Goal: Transaction & Acquisition: Purchase product/service

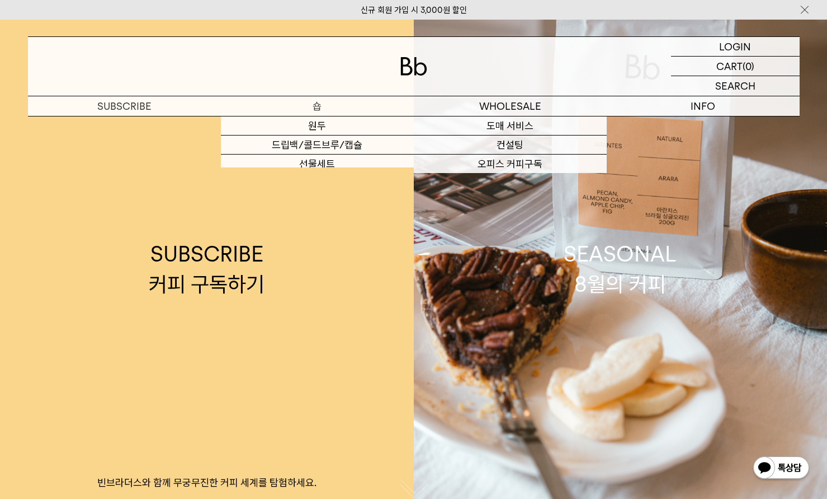
click at [341, 109] on p "숍" at bounding box center [317, 106] width 193 height 20
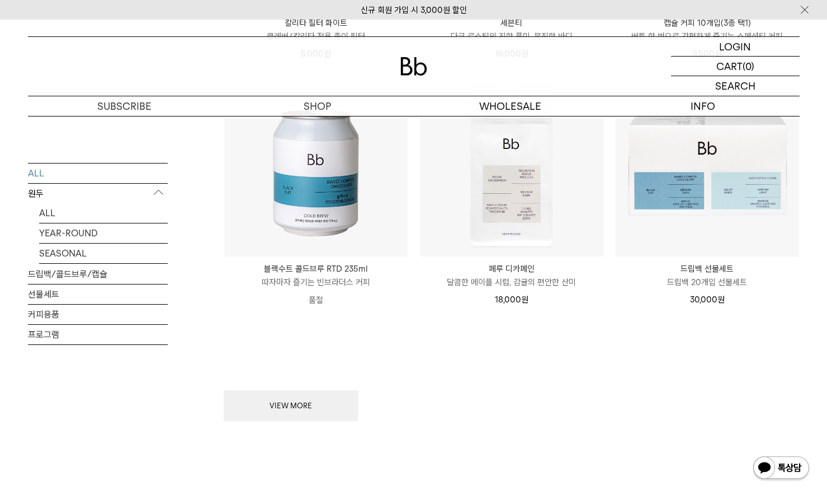
scroll to position [1399, 0]
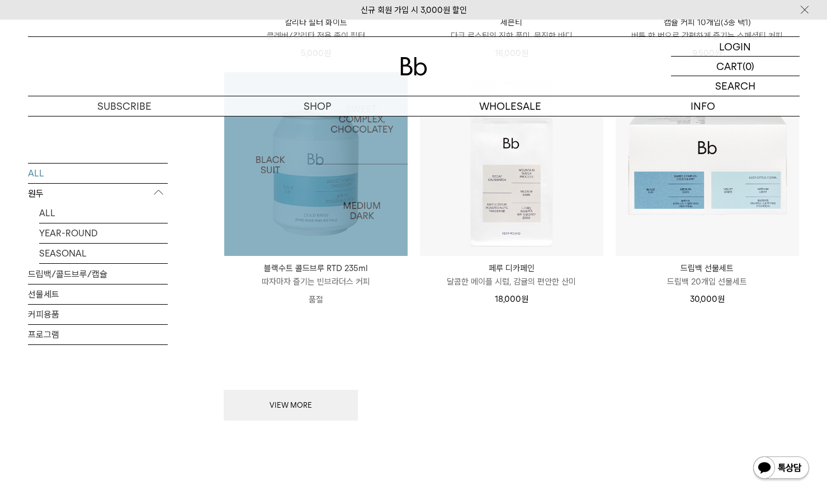
click at [275, 200] on img at bounding box center [316, 164] width 184 height 184
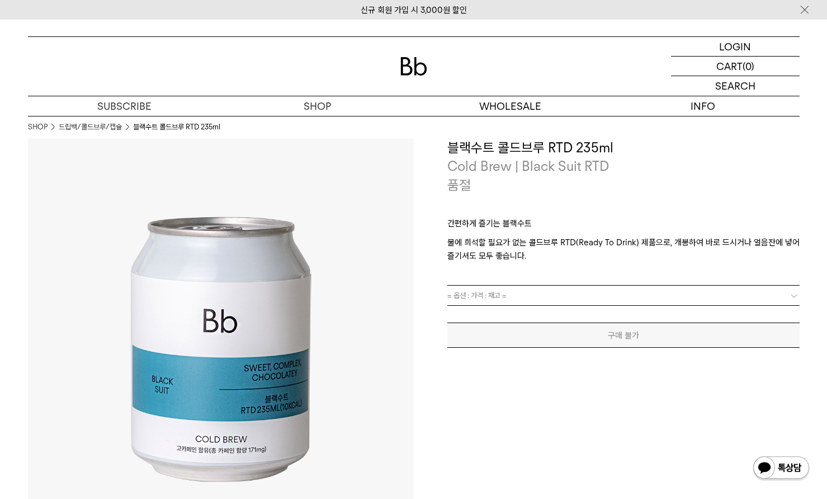
click at [479, 237] on p "물에 희석할 필요가 없는 콜드브루 RTD(Ready To Drink) 제품으로, 개봉하여 바로 드시거나 얼음잔에 넣어 즐기셔도 모두 좋습니다." at bounding box center [624, 249] width 352 height 27
click at [530, 417] on div "**********" at bounding box center [607, 331] width 386 height 386
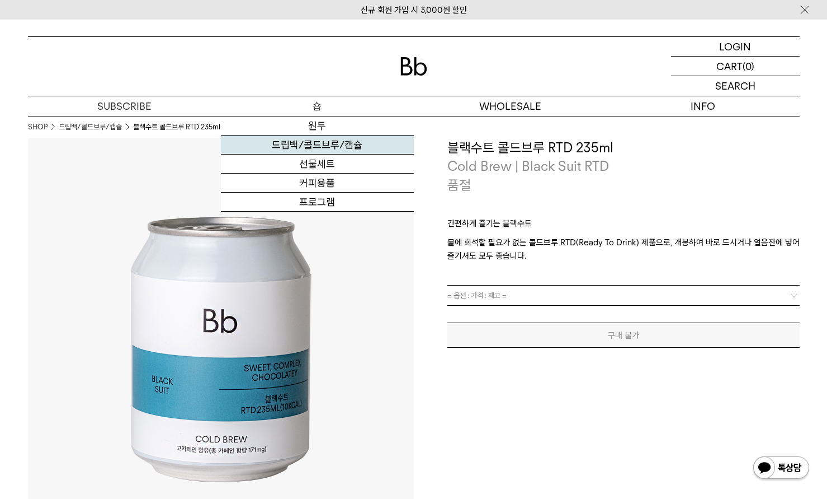
click at [340, 143] on link "드립백/콜드브루/캡슐" at bounding box center [317, 144] width 193 height 19
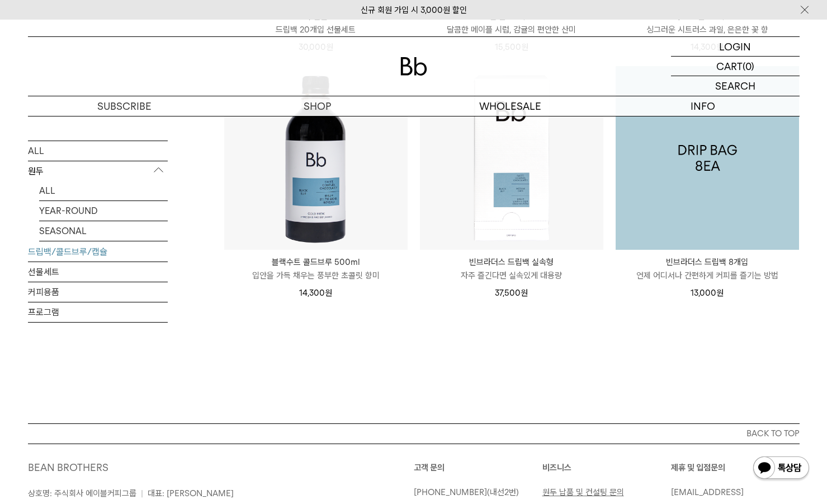
scroll to position [951, 0]
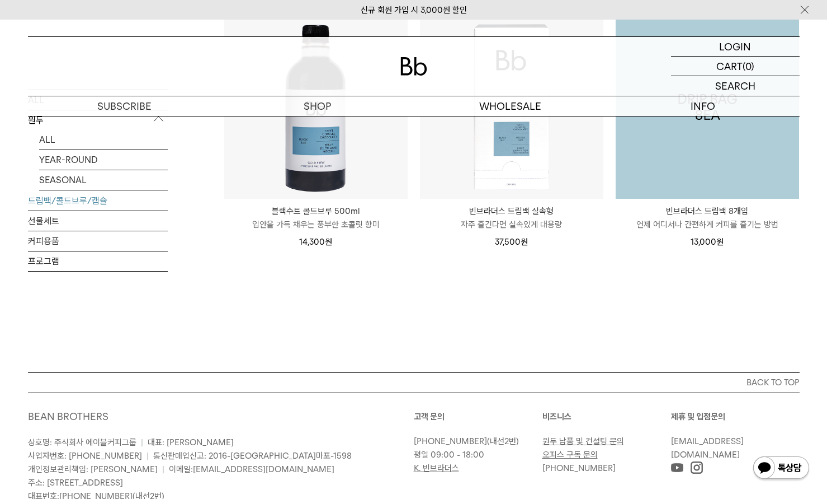
click at [740, 174] on img at bounding box center [708, 107] width 184 height 184
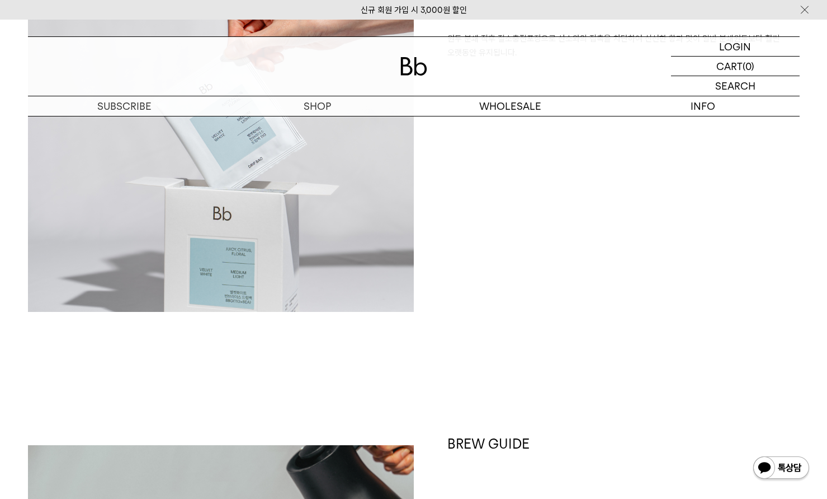
scroll to position [995, 0]
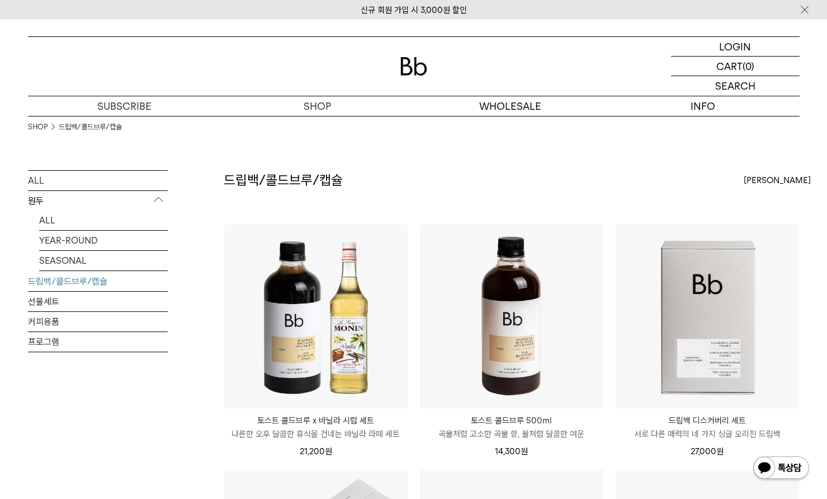
click at [203, 147] on div "SHOP 드립백/콜드브루/캡슐" at bounding box center [414, 143] width 772 height 54
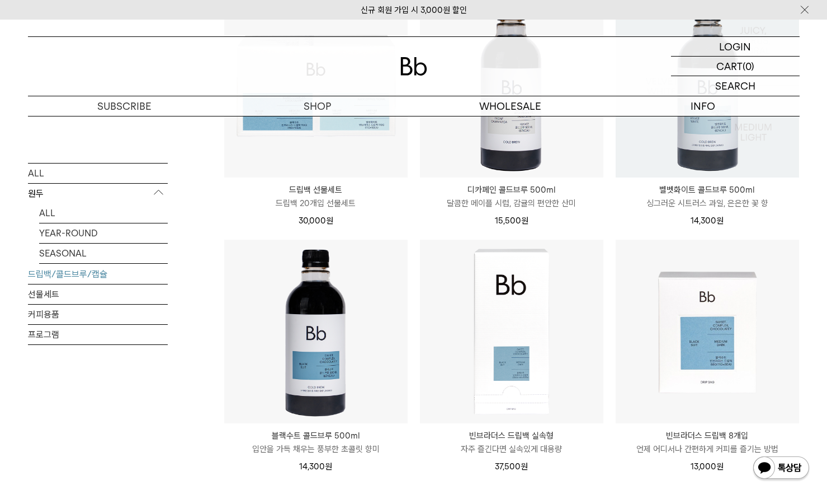
scroll to position [727, 0]
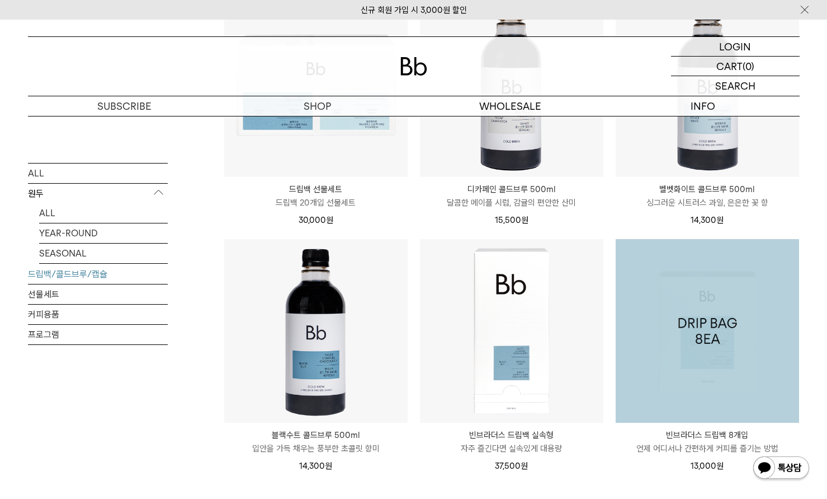
click at [742, 313] on img at bounding box center [708, 331] width 184 height 184
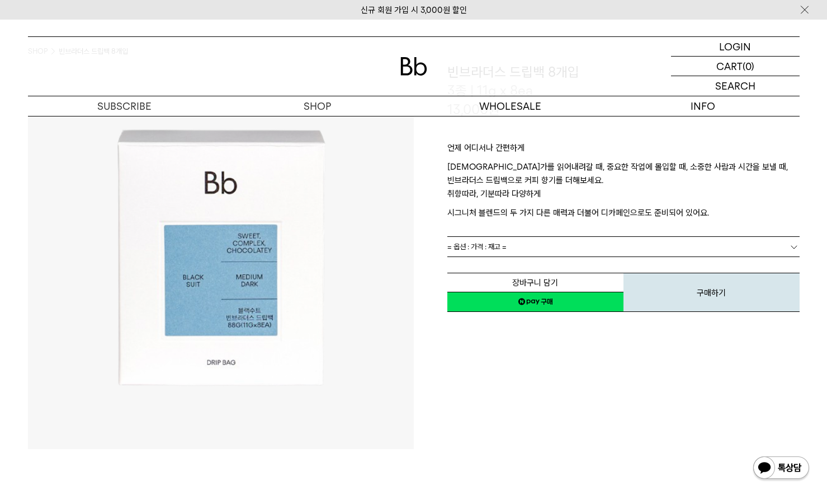
scroll to position [56, 0]
